Goal: Task Accomplishment & Management: Use online tool/utility

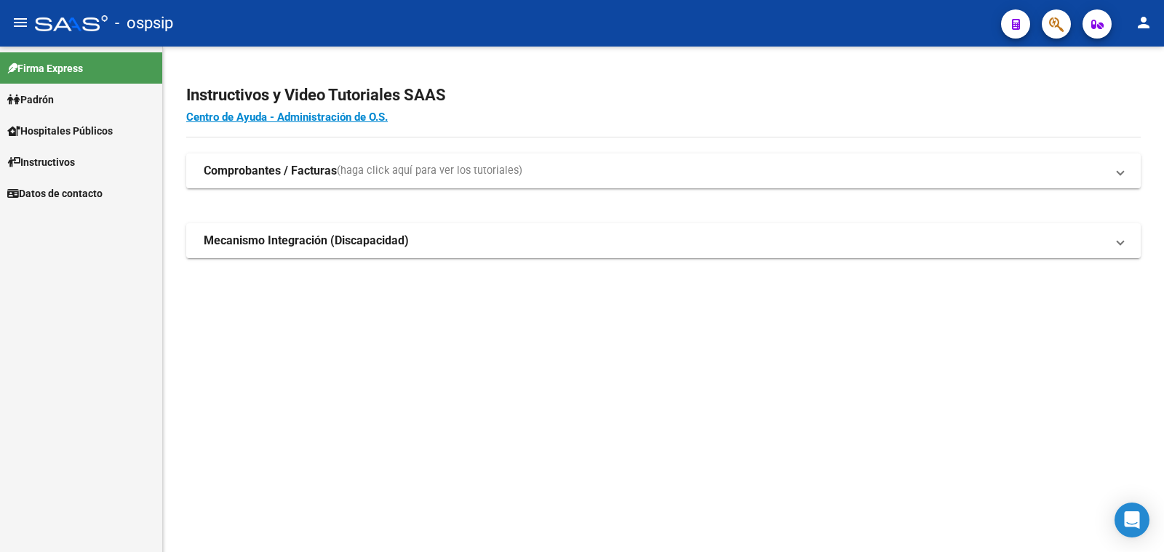
click at [36, 94] on span "Padrón" at bounding box center [30, 100] width 47 height 16
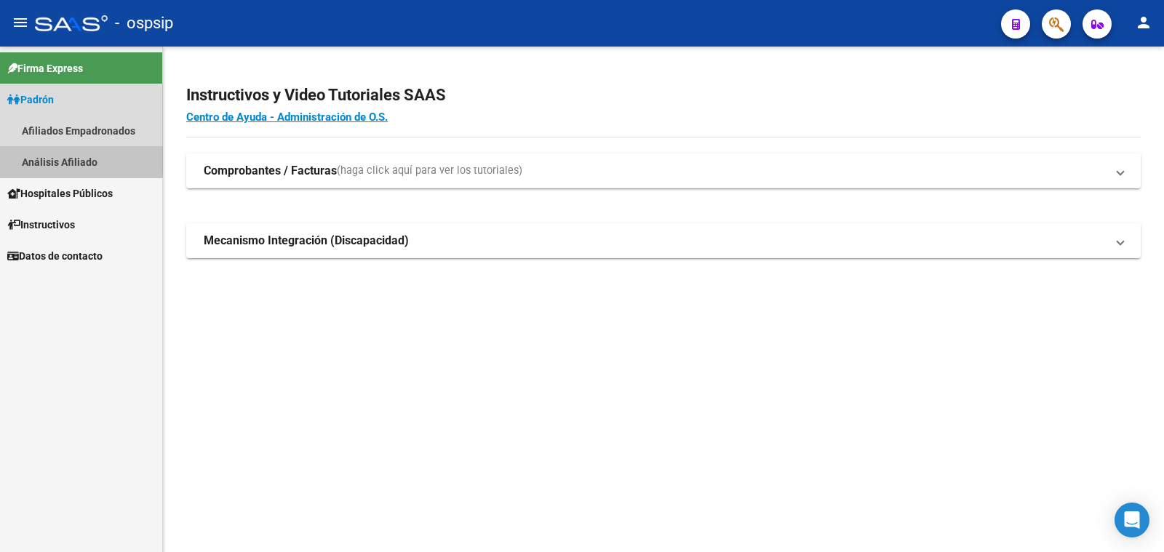
click at [67, 161] on link "Análisis Afiliado" at bounding box center [81, 161] width 162 height 31
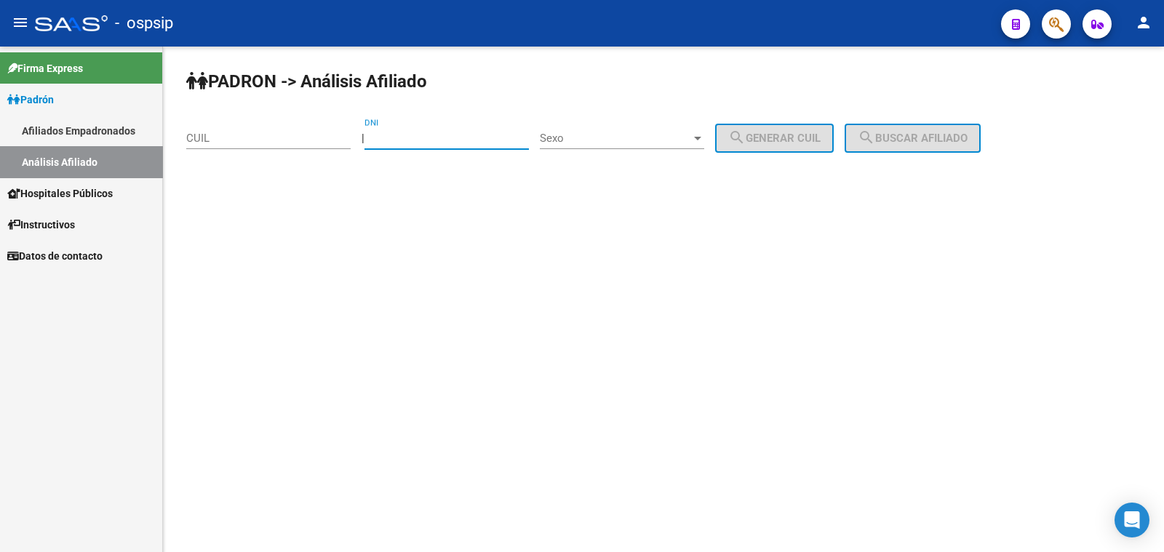
click at [419, 135] on input "DNI" at bounding box center [447, 138] width 164 height 13
type input "35831203"
click at [619, 138] on span "Sexo" at bounding box center [615, 138] width 151 height 13
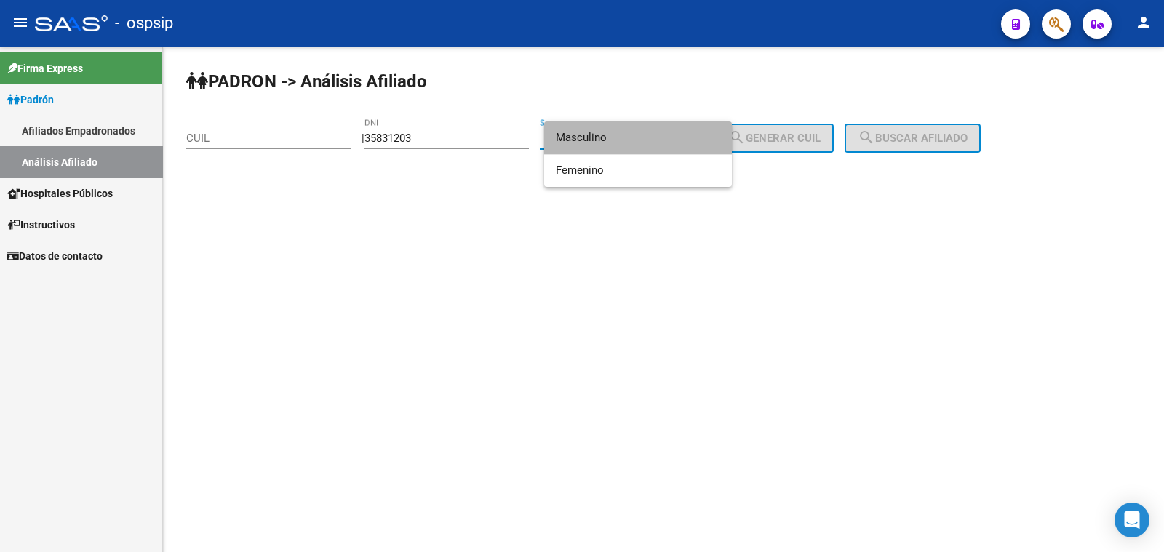
click at [619, 138] on span "Masculino" at bounding box center [638, 138] width 164 height 33
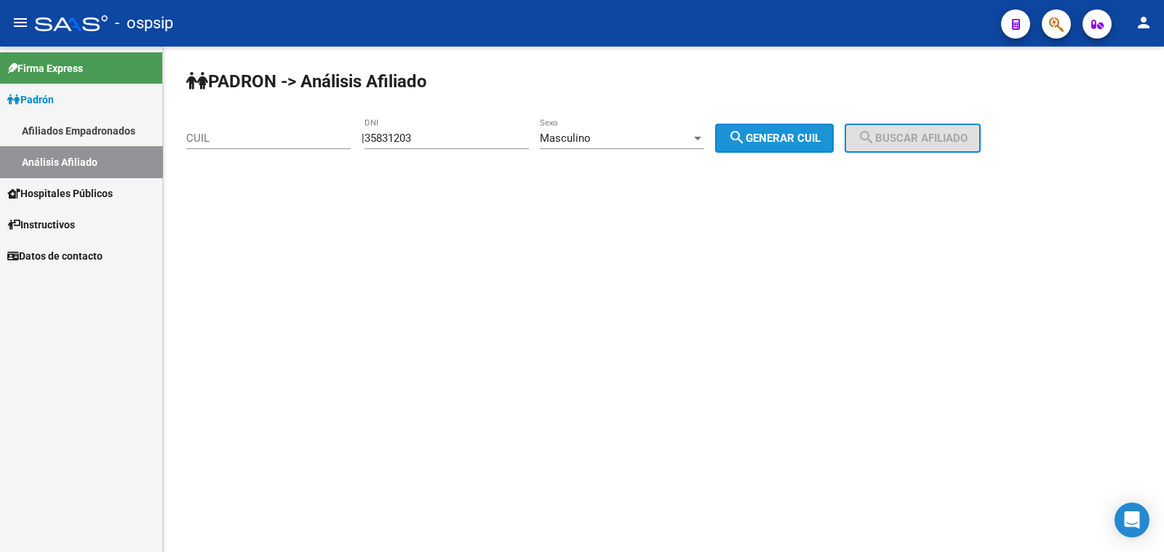
click at [808, 139] on span "search Generar CUIL" at bounding box center [774, 138] width 92 height 13
type input "23-35831203-9"
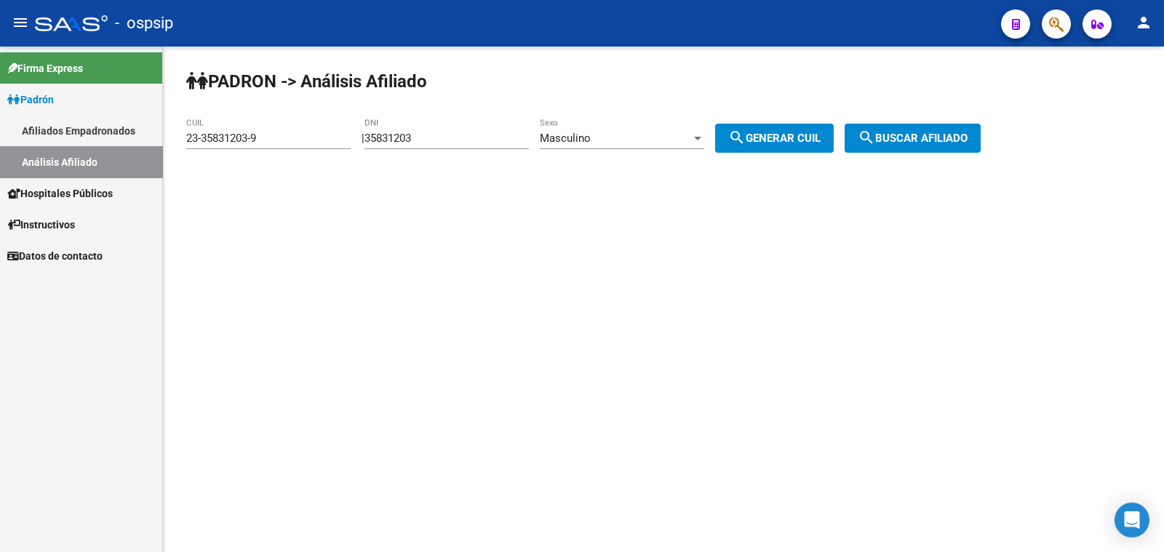
click at [902, 140] on span "search Buscar afiliado" at bounding box center [913, 138] width 110 height 13
